Goal: Check status: Check status

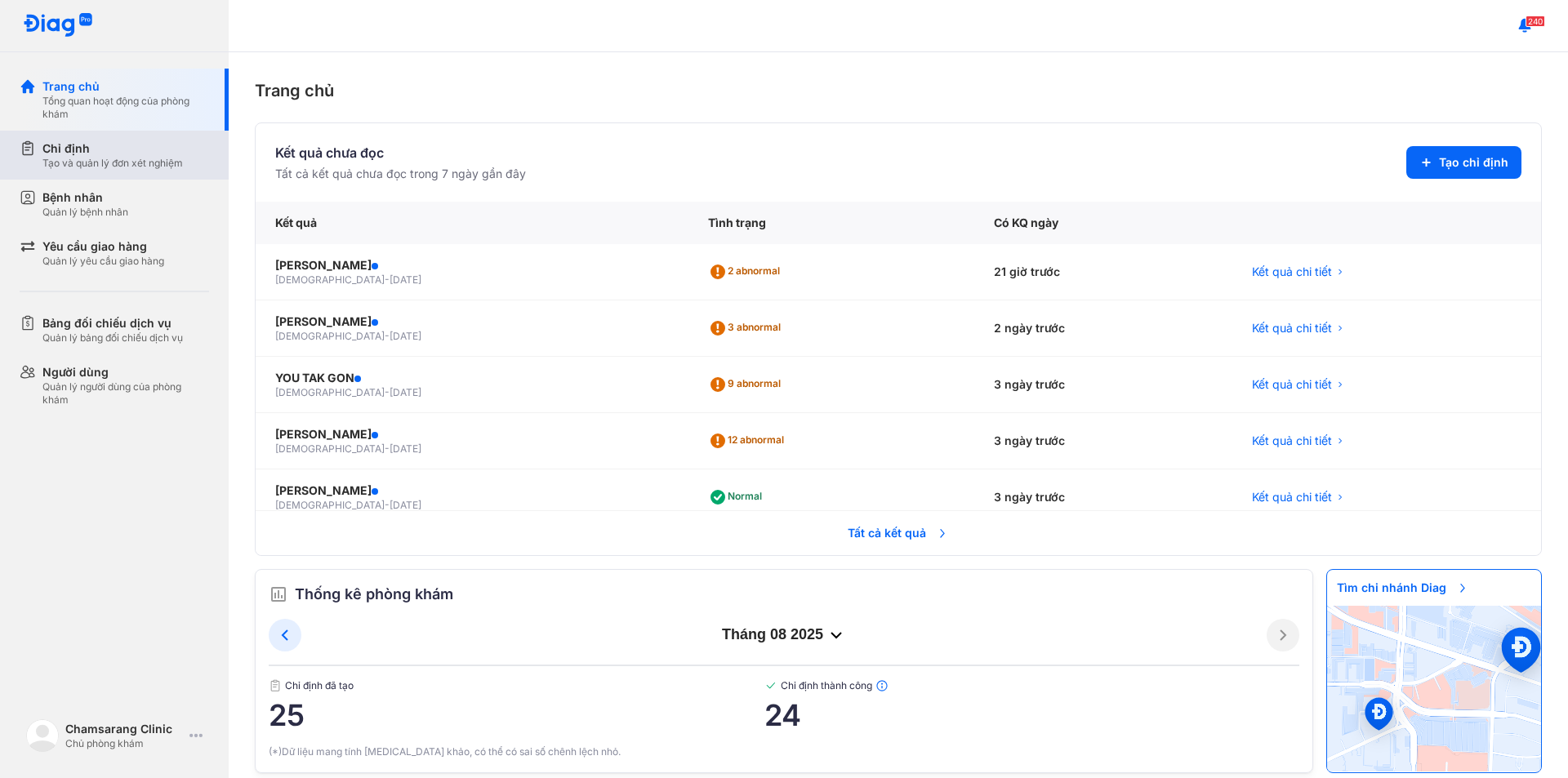
click at [74, 163] on div "Tạo và quản lý đơn xét nghiệm" at bounding box center [113, 163] width 141 height 13
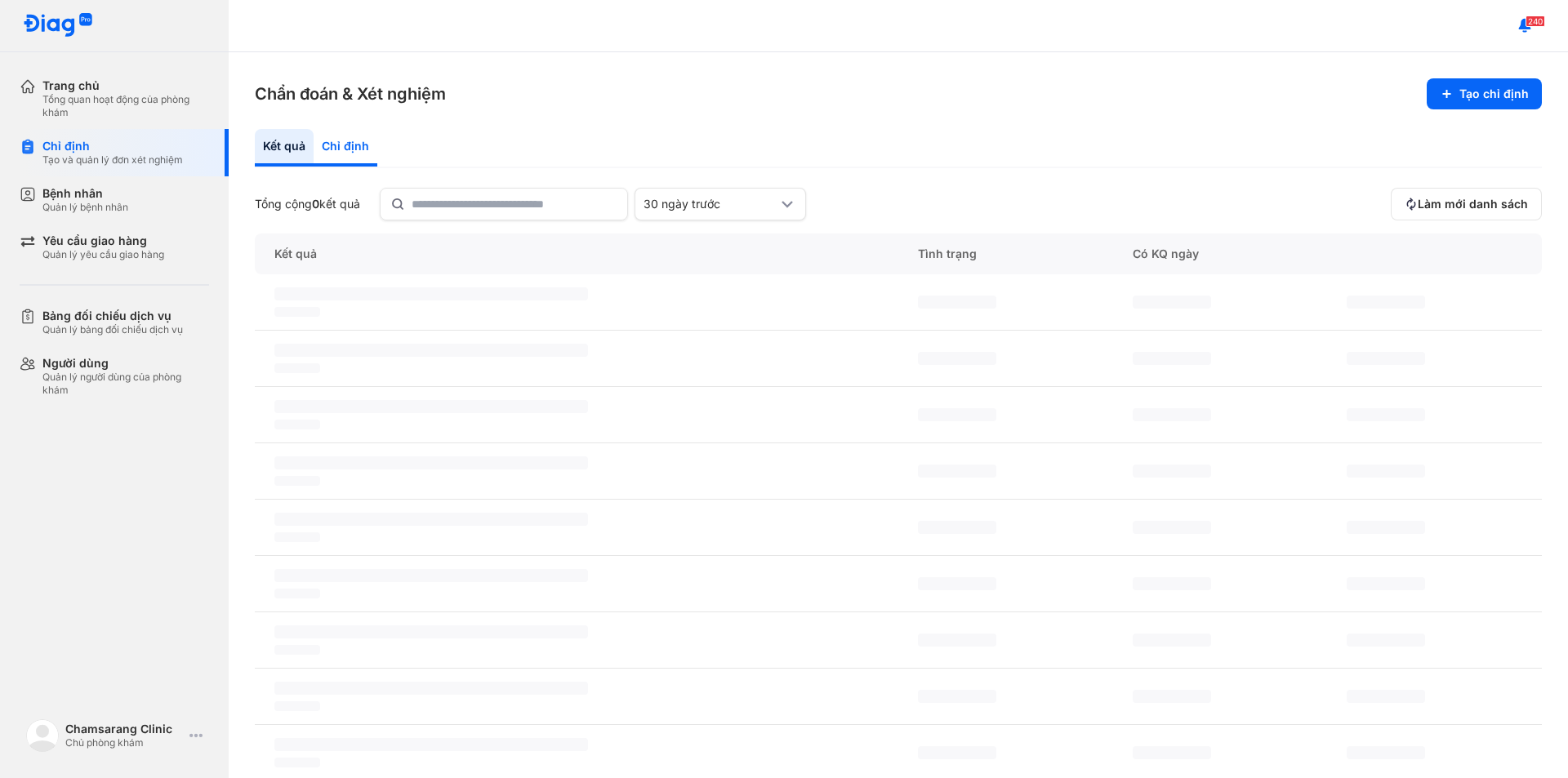
click at [349, 146] on div "Chỉ định" at bounding box center [346, 148] width 63 height 38
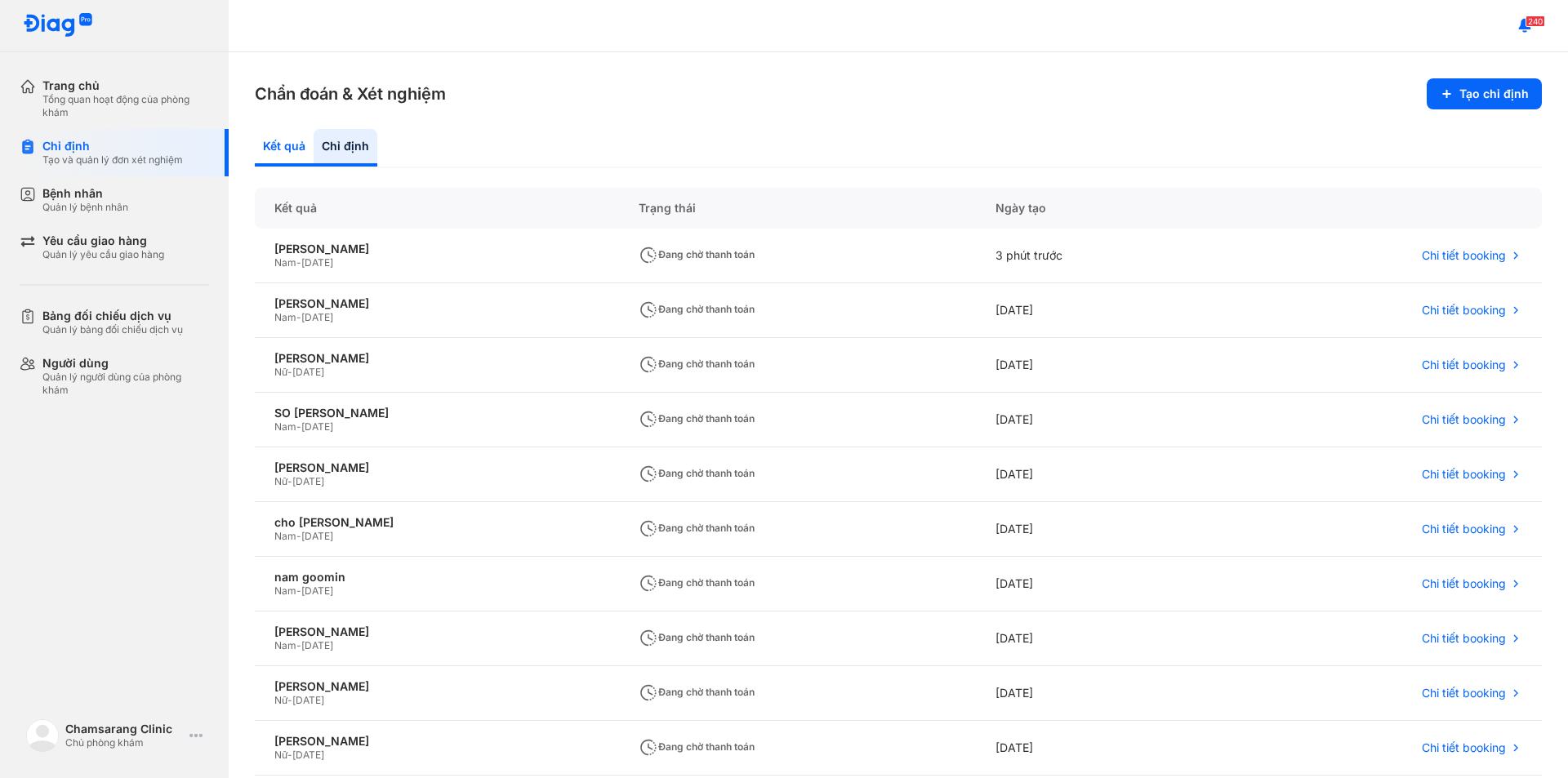
click at [296, 154] on div "Kết quả" at bounding box center [284, 148] width 59 height 38
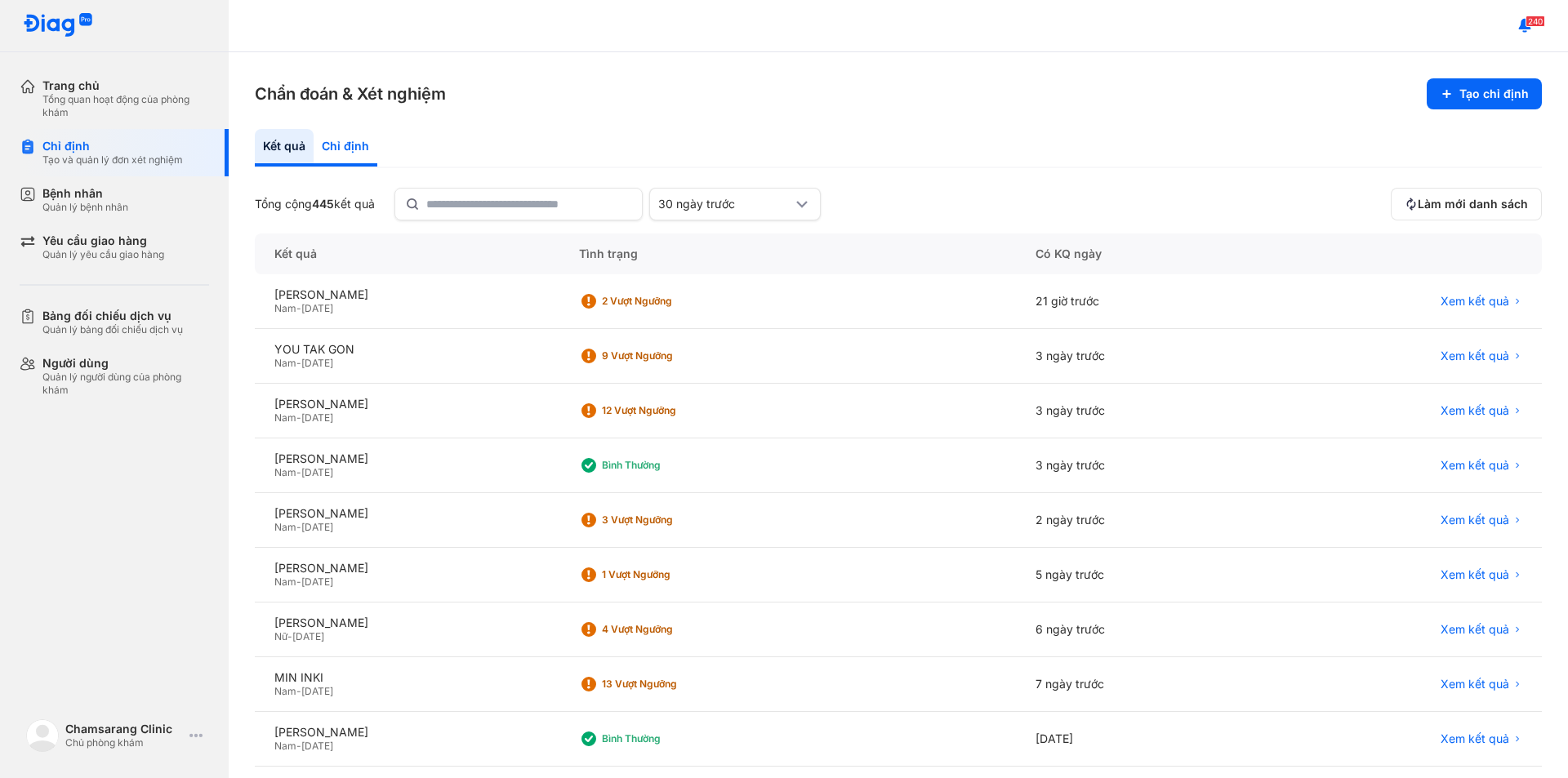
click at [340, 150] on div "Chỉ định" at bounding box center [346, 148] width 63 height 38
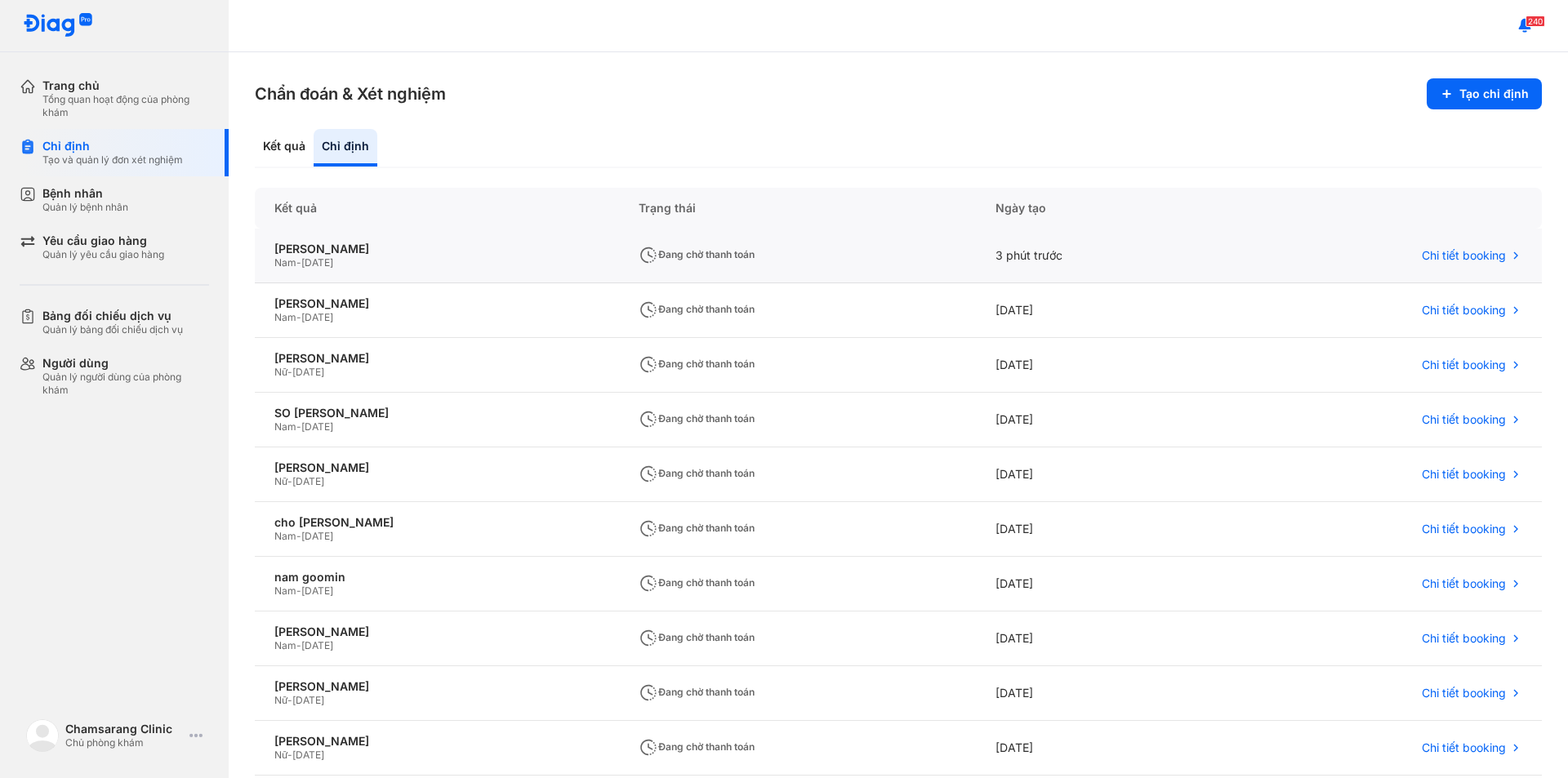
click at [366, 257] on div "Nam - [DATE]" at bounding box center [437, 262] width 325 height 13
click at [368, 256] on div "[PERSON_NAME]" at bounding box center [437, 249] width 325 height 15
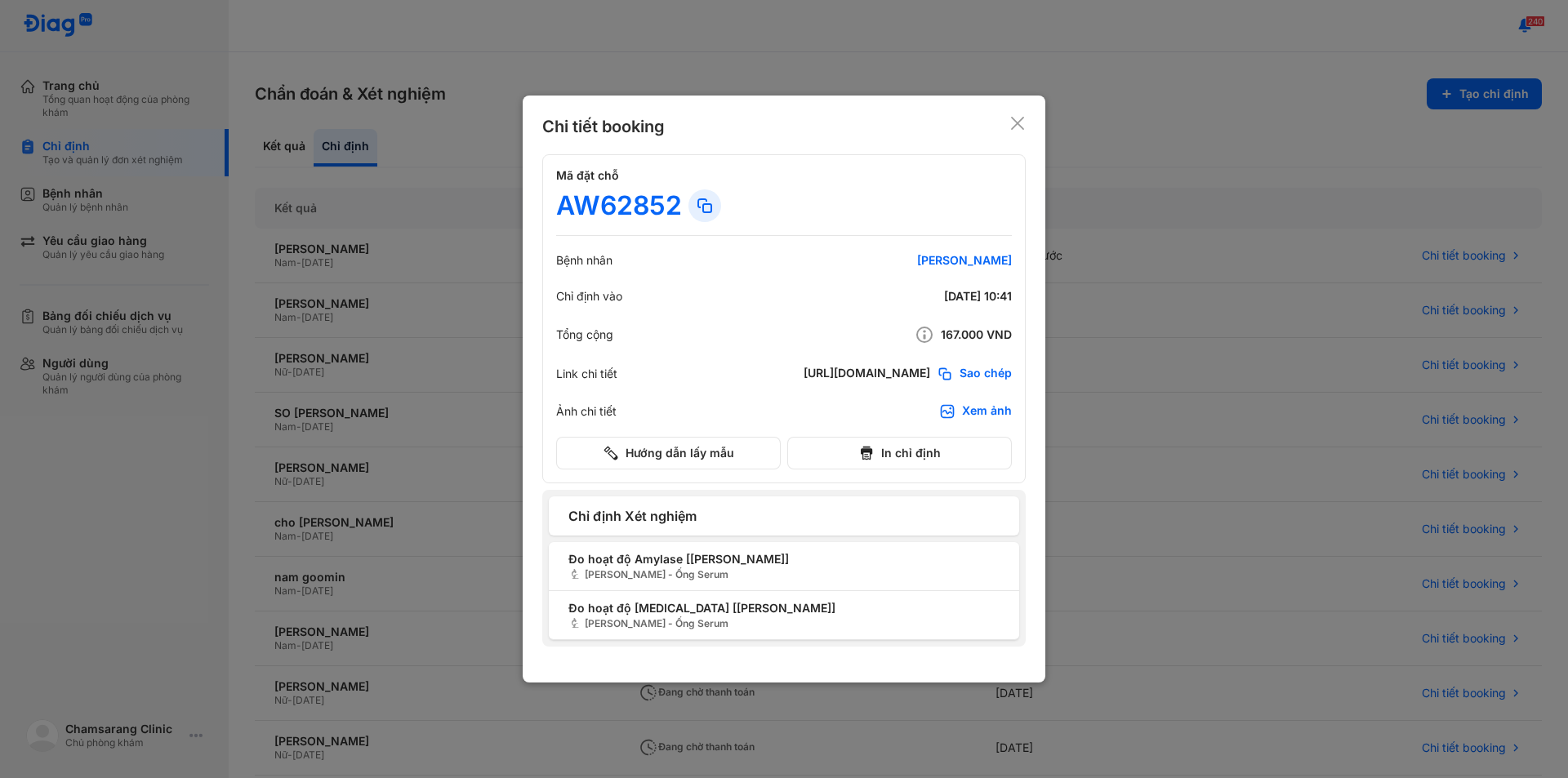
click at [745, 122] on icon at bounding box center [1017, 123] width 16 height 16
